Goal: Task Accomplishment & Management: Manage account settings

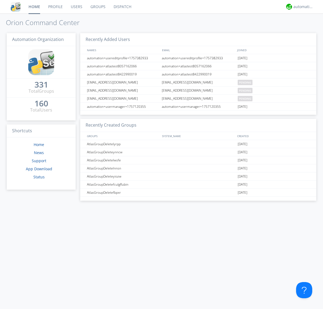
click at [76, 7] on link "Users" at bounding box center [77, 6] width 20 height 13
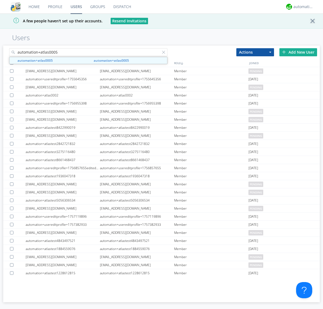
type input "automation+atlas0005"
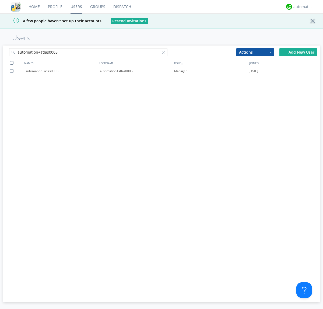
click at [137, 71] on div "automation+atlas0005" at bounding box center [137, 71] width 74 height 8
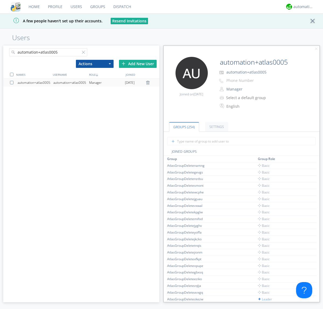
click at [216, 127] on link "Settings" at bounding box center [216, 126] width 23 height 9
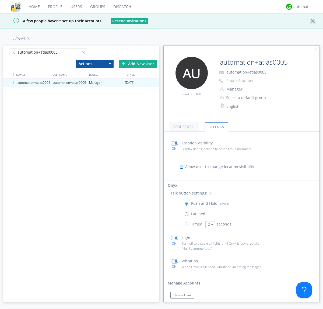
click at [188, 225] on span at bounding box center [188, 225] width 7 height 7
click at [0, 0] on input "radio" at bounding box center [0, 0] width 0 height 0
click at [210, 224] on button "2" at bounding box center [211, 224] width 10 height 7
click at [0, 0] on link "5" at bounding box center [0, 0] width 0 height 0
click at [210, 224] on button "5" at bounding box center [211, 224] width 10 height 7
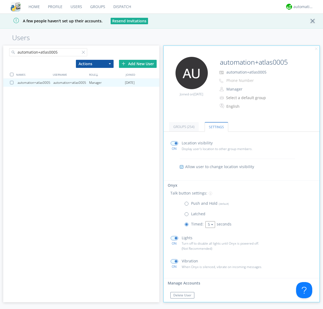
click at [0, 0] on link "3" at bounding box center [0, 0] width 0 height 0
click at [188, 205] on span at bounding box center [188, 205] width 7 height 7
click at [0, 0] on input "radio" at bounding box center [0, 0] width 0 height 0
